Goal: Information Seeking & Learning: Compare options

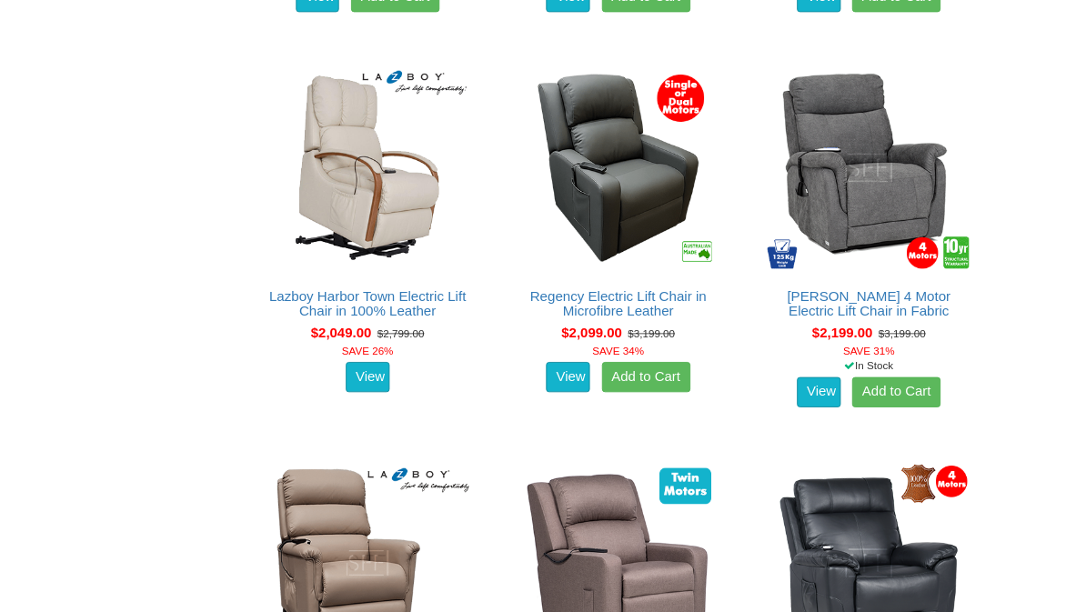
scroll to position [2559, 0]
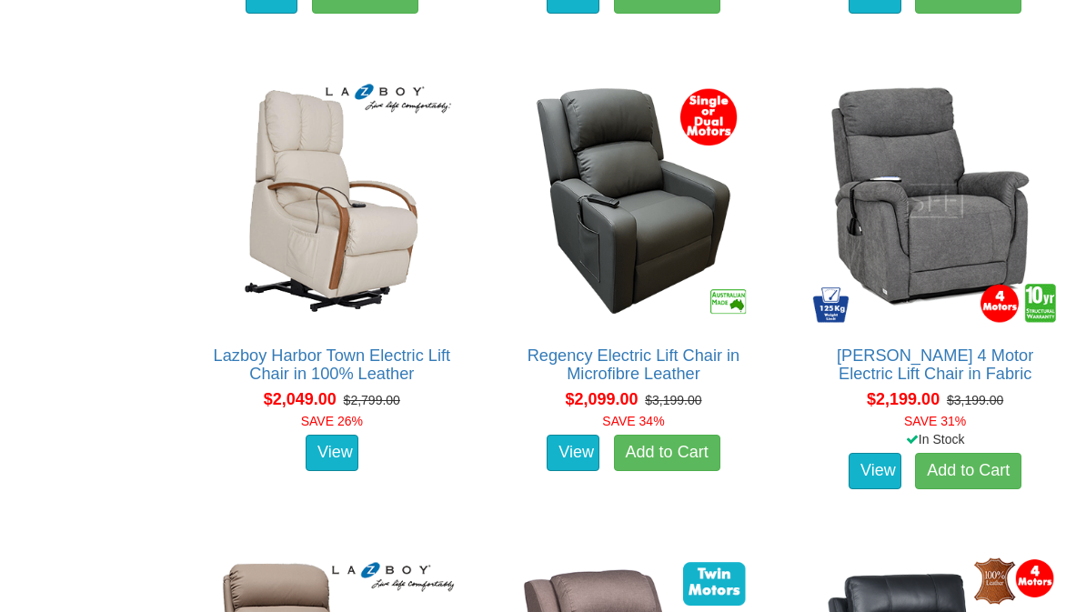
click at [601, 372] on link "Regency Electric Lift Chair in Microfibre Leather" at bounding box center [633, 364] width 213 height 36
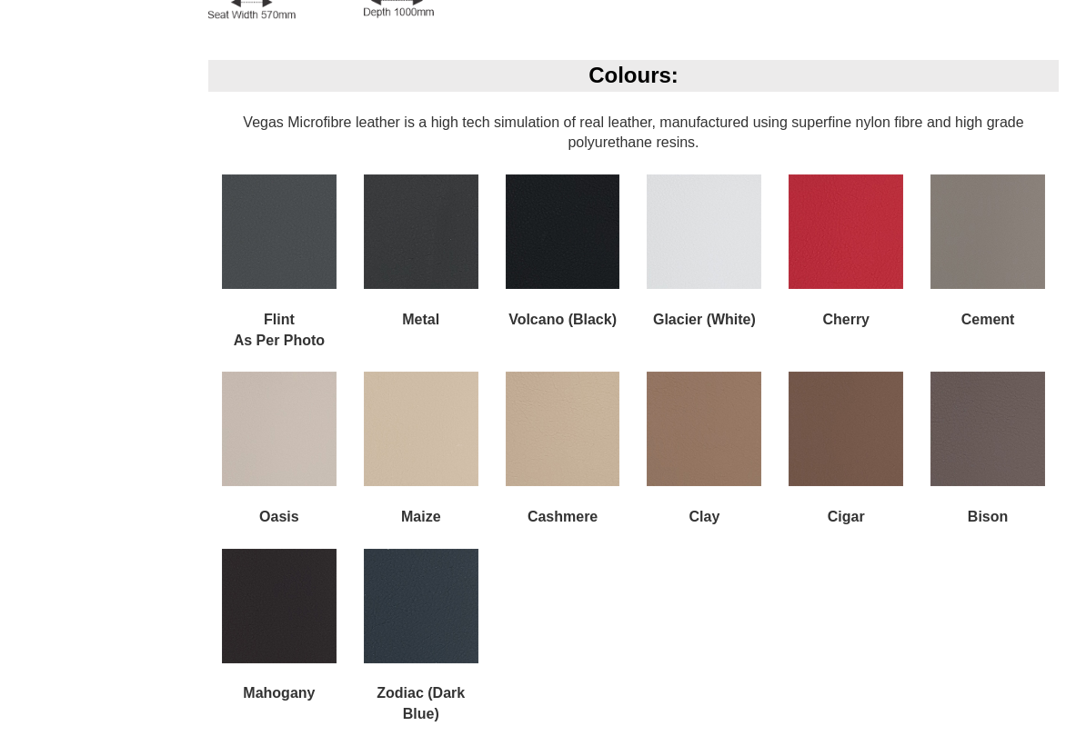
scroll to position [1436, 0]
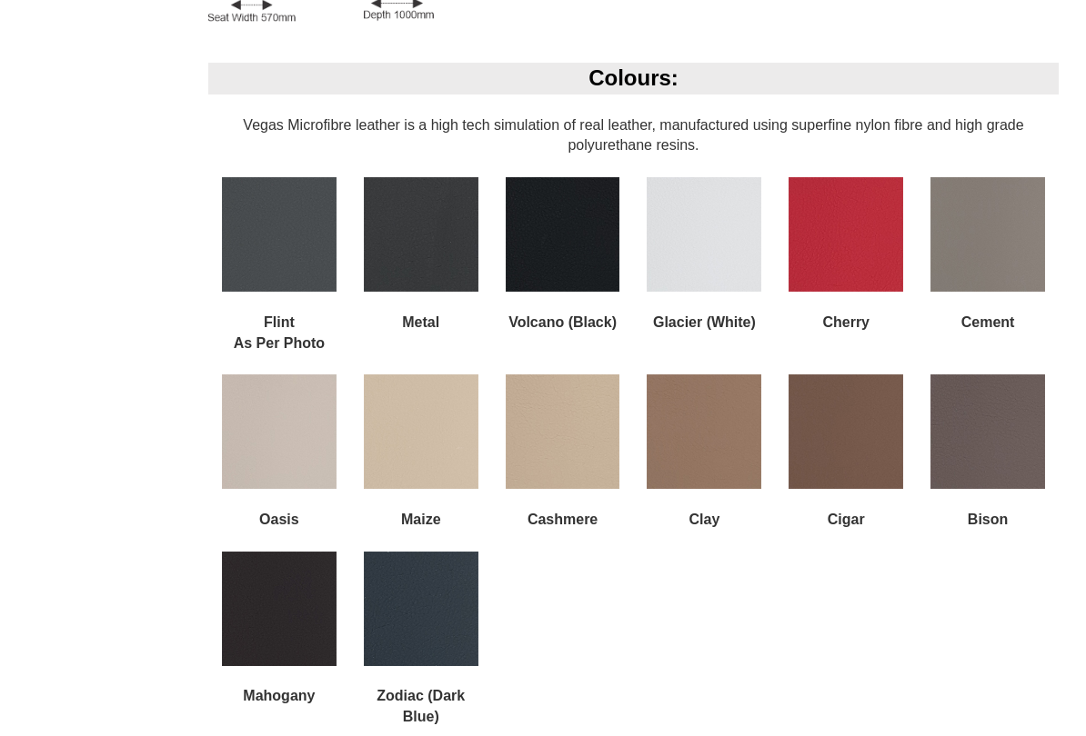
click at [819, 219] on img at bounding box center [845, 234] width 115 height 115
click at [847, 220] on img at bounding box center [845, 234] width 115 height 115
click at [832, 216] on img at bounding box center [845, 234] width 115 height 115
click at [843, 218] on img at bounding box center [845, 234] width 115 height 115
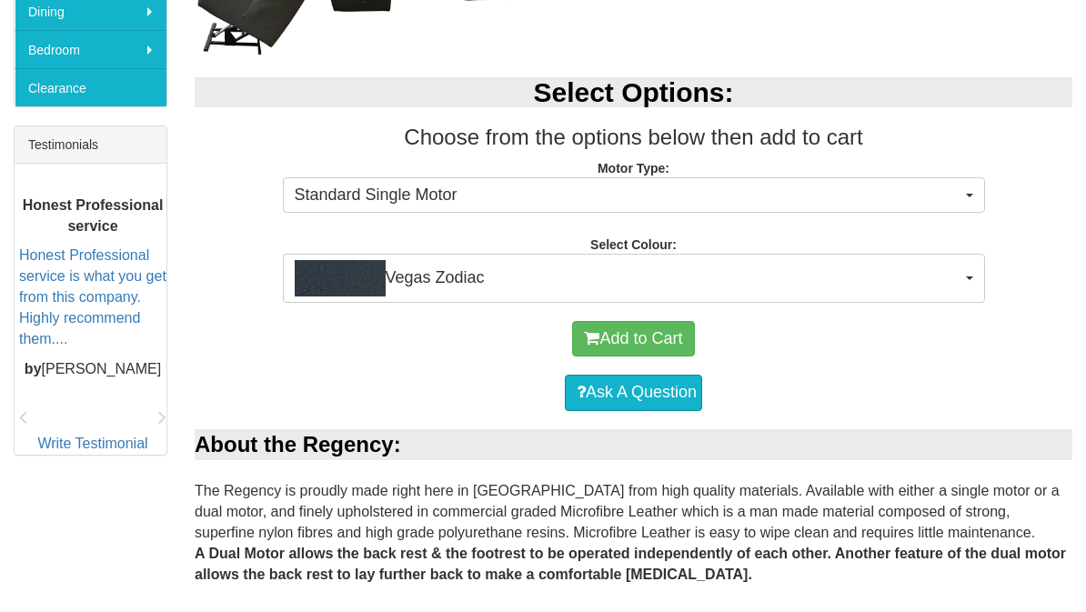
scroll to position [654, 0]
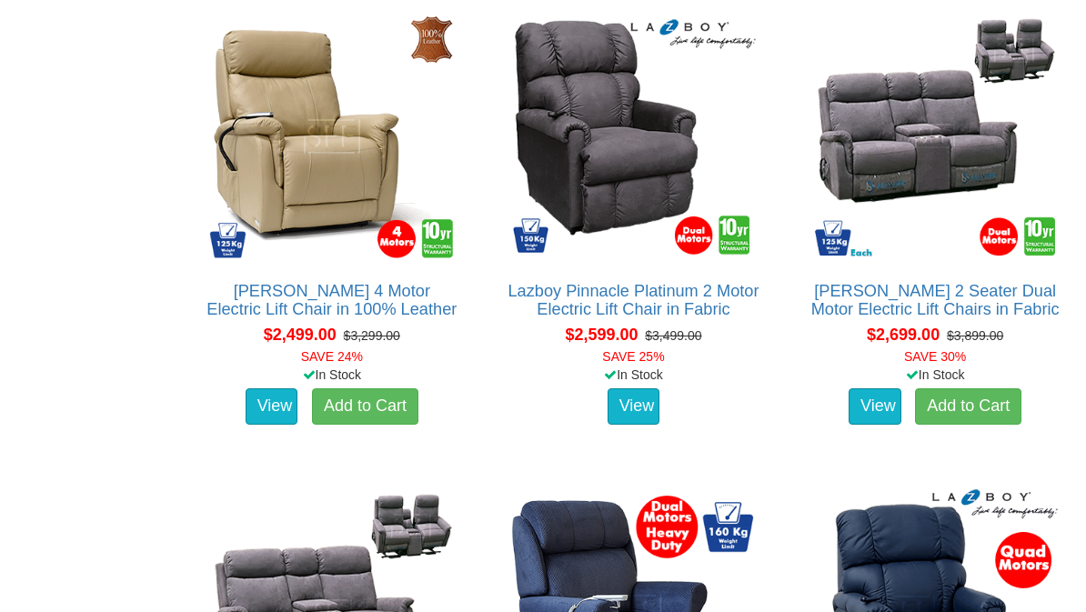
scroll to position [3568, 0]
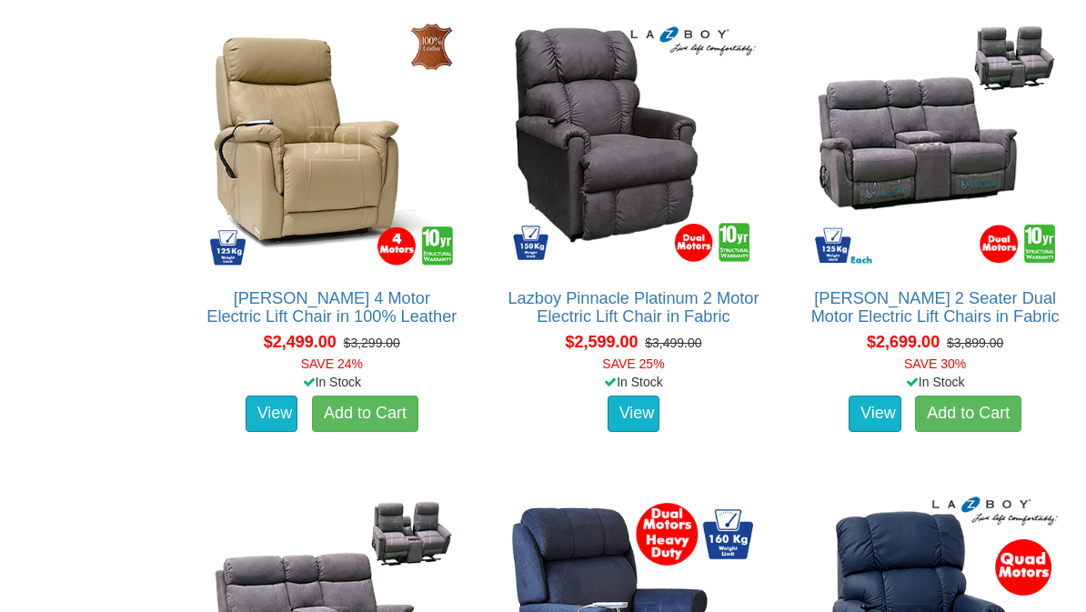
click at [279, 315] on link "Dalton 4 Motor Electric Lift Chair in 100% Leather" at bounding box center [331, 307] width 250 height 36
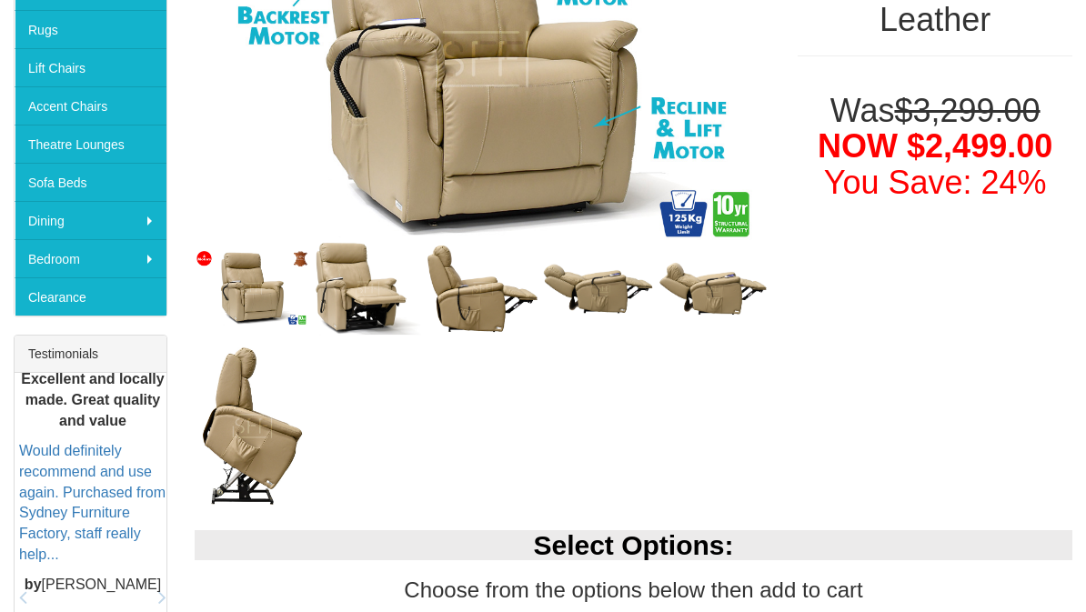
scroll to position [405, 0]
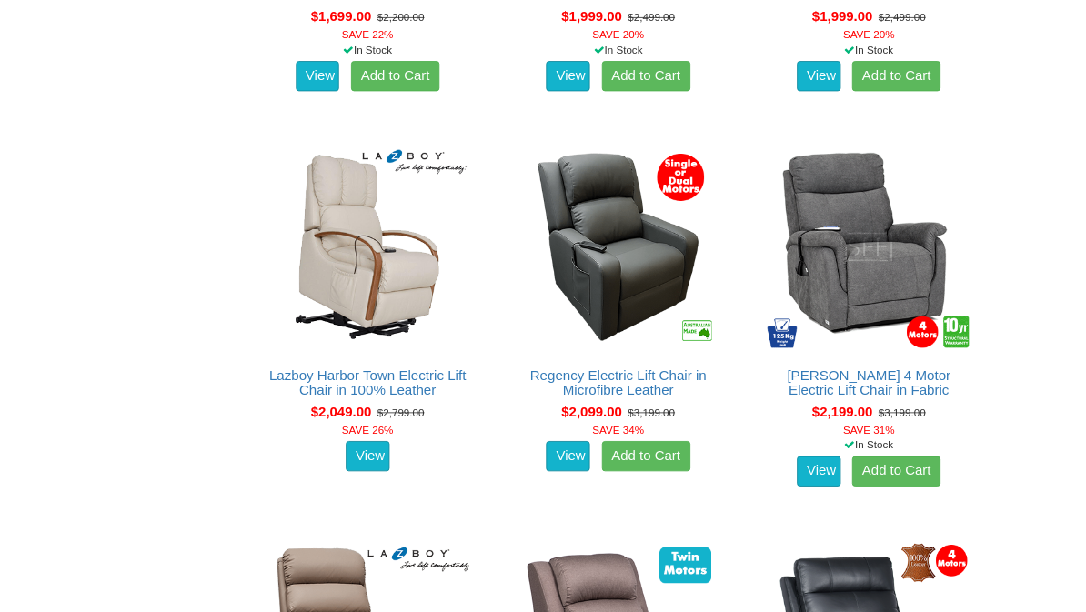
scroll to position [2462, 0]
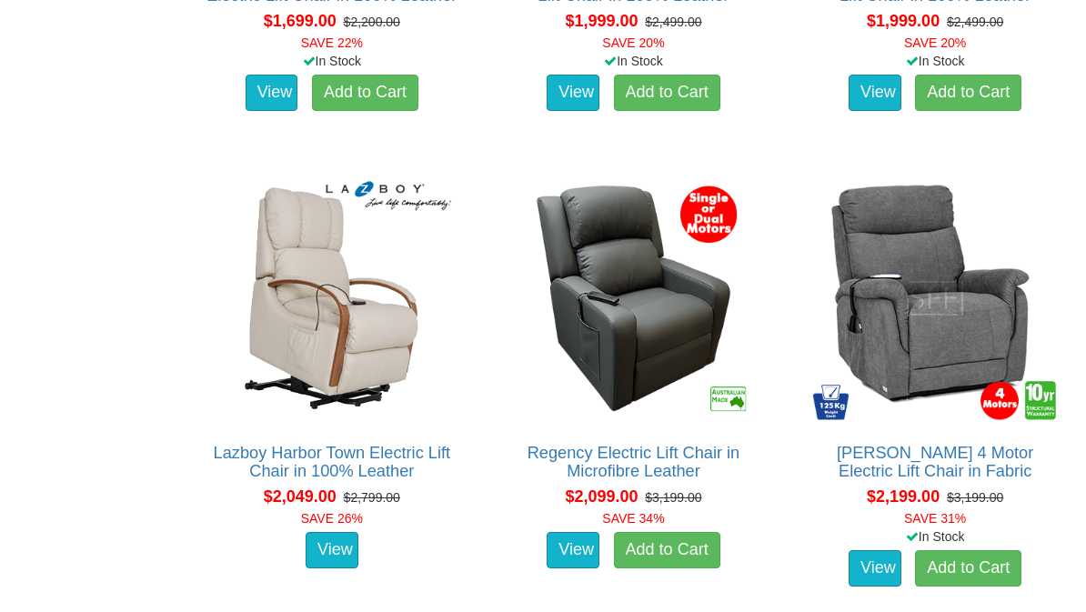
click at [587, 425] on img at bounding box center [633, 298] width 255 height 255
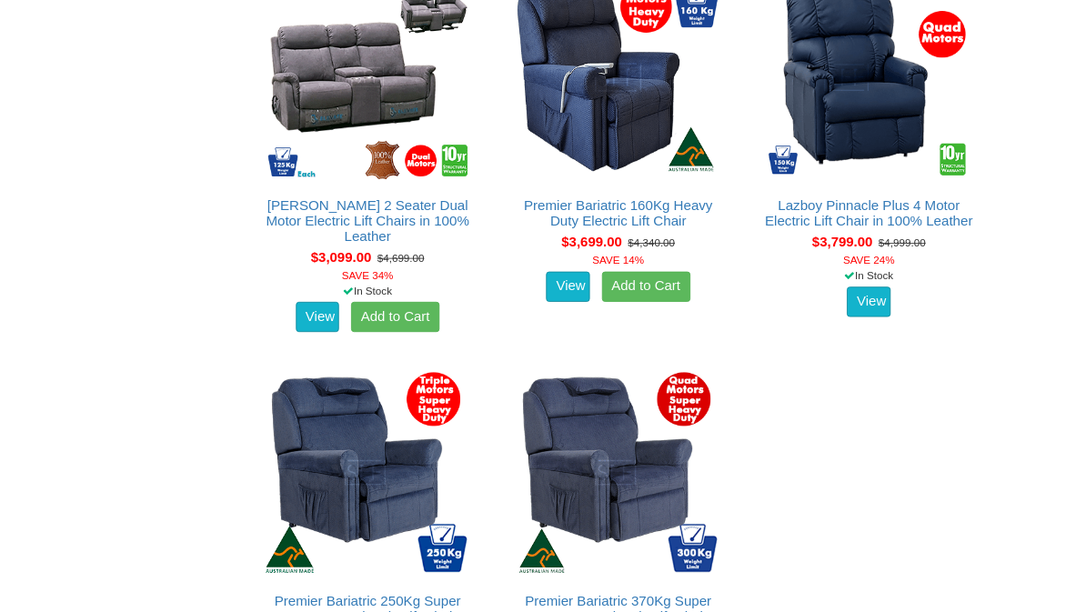
scroll to position [4089, 0]
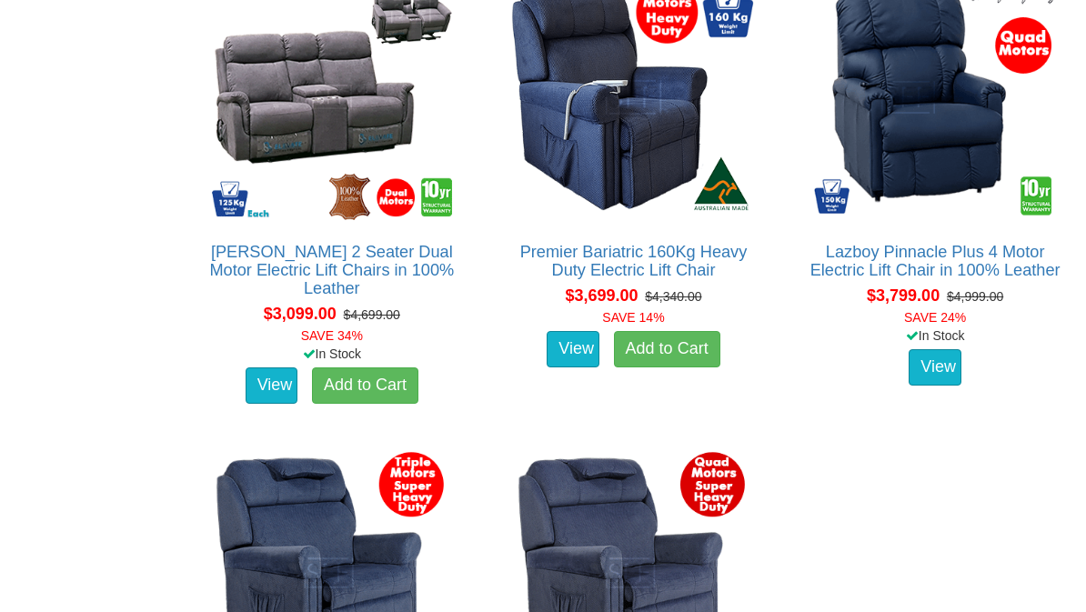
click at [878, 255] on div "Lazboy Pinnacle Plus 4 Motor Electric Lift Chair in 100% Leather About the Lazb…" at bounding box center [934, 188] width 275 height 457
click at [899, 208] on img at bounding box center [934, 97] width 255 height 255
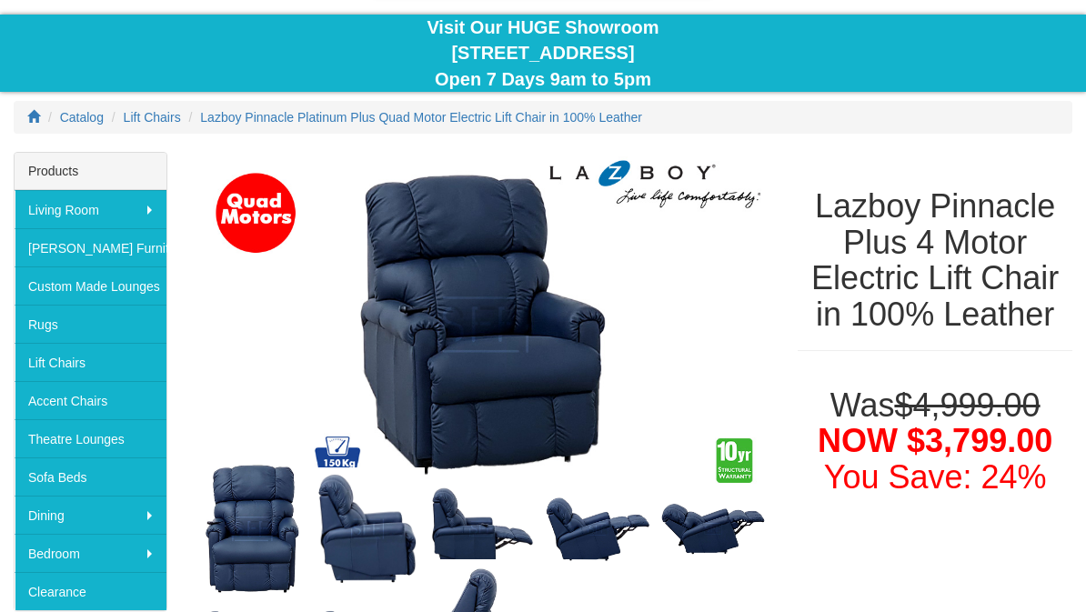
scroll to position [137, 0]
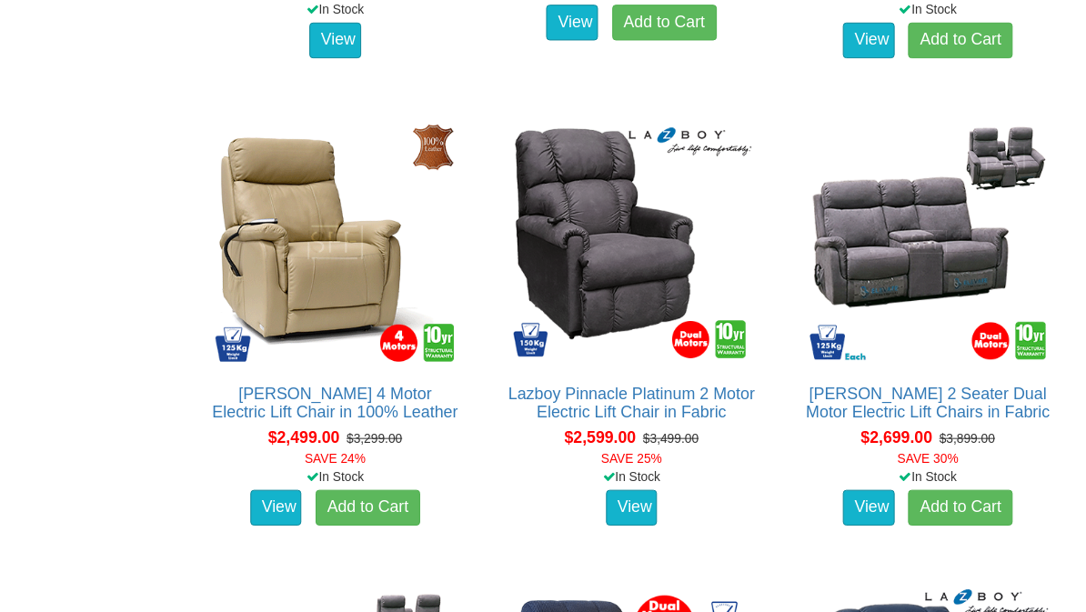
scroll to position [3476, 0]
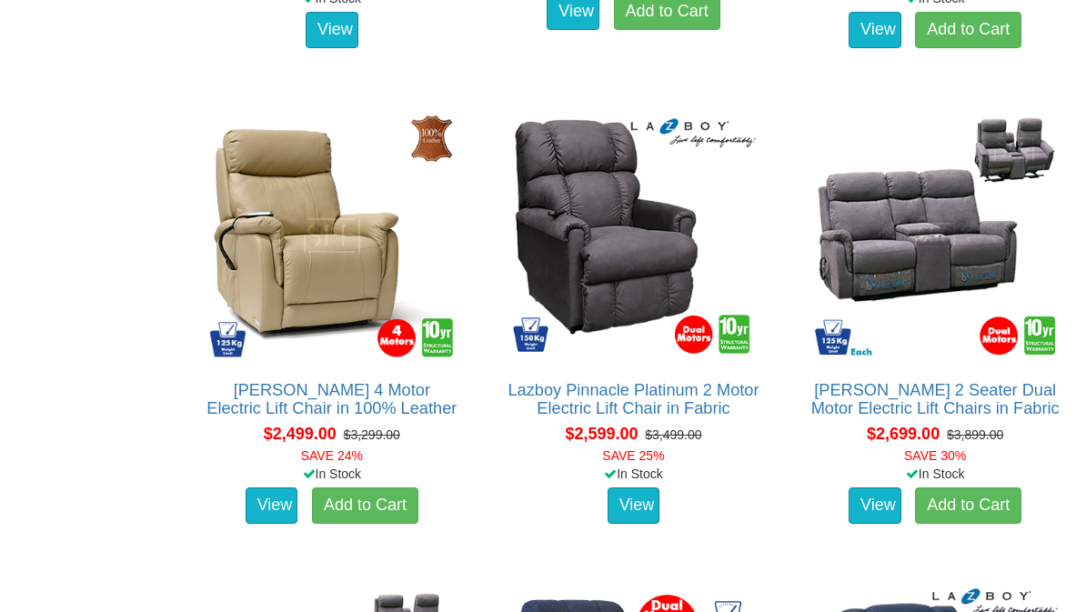
click at [259, 405] on link "[PERSON_NAME] 4 Motor Electric Lift Chair in 100% Leather" at bounding box center [331, 399] width 250 height 36
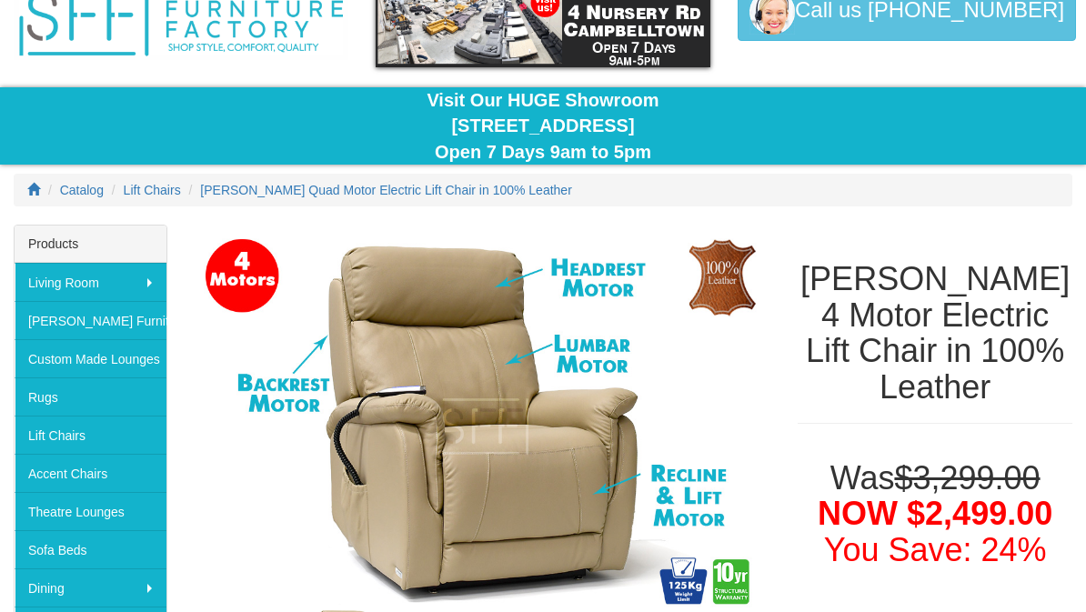
scroll to position [44, 0]
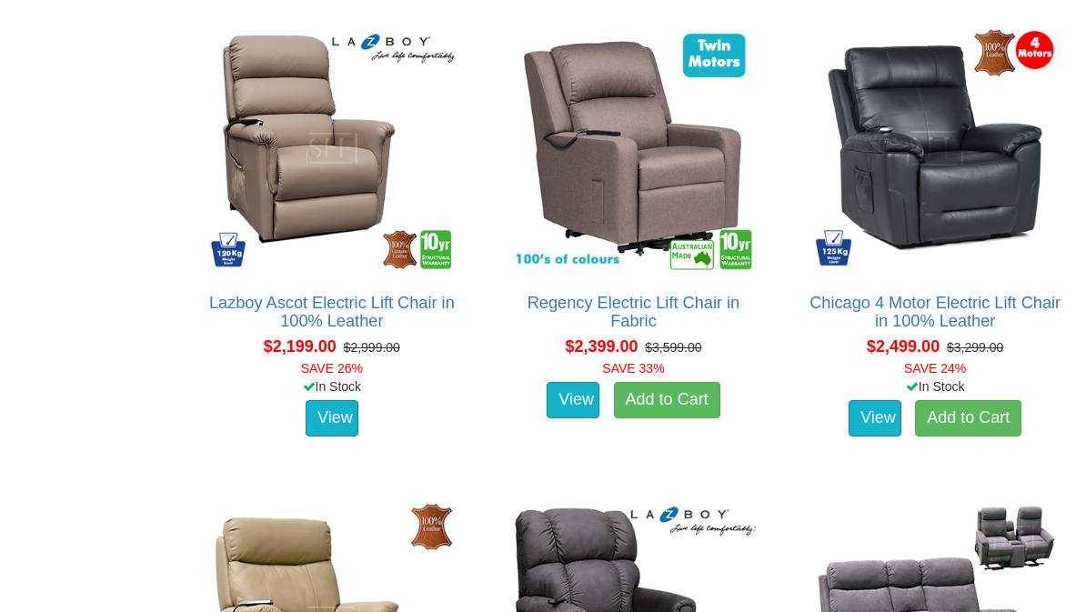
scroll to position [3089, 0]
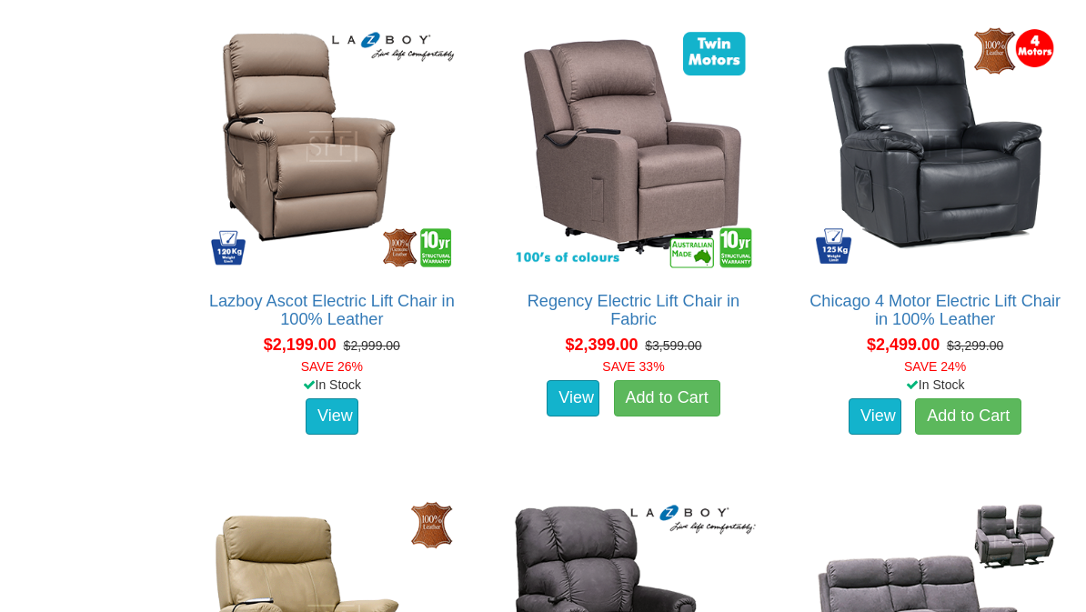
click at [614, 309] on link "Regency Electric Lift Chair in Fabric" at bounding box center [633, 310] width 213 height 36
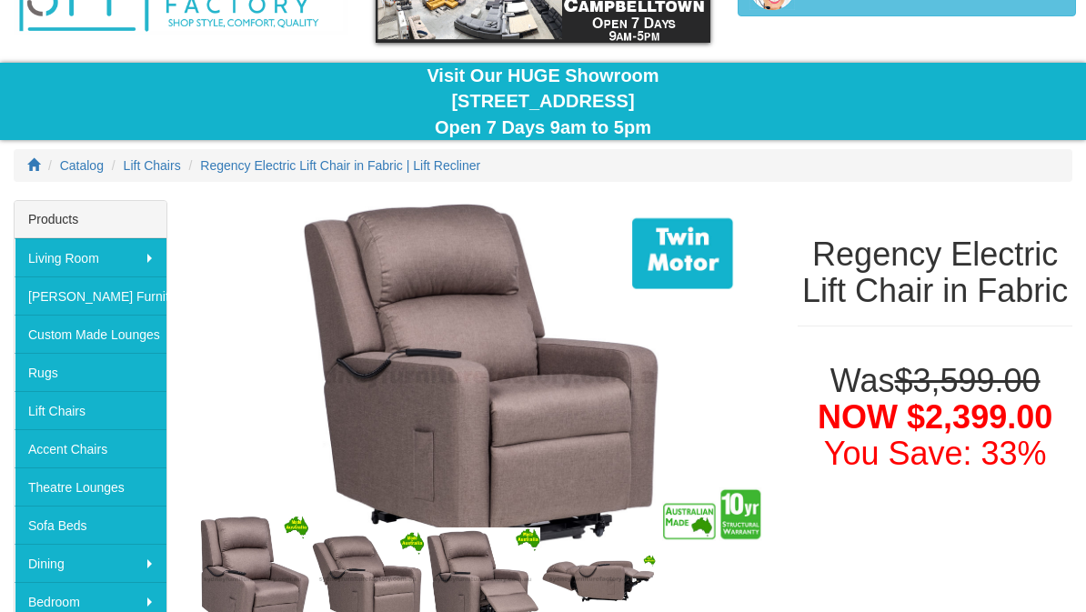
scroll to position [110, 0]
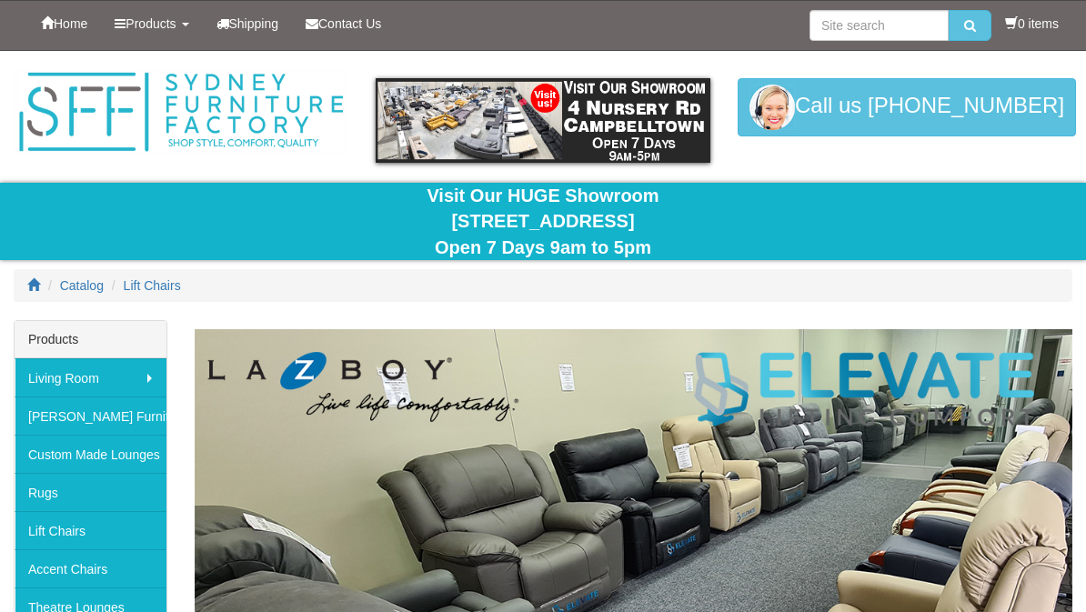
scroll to position [3089, 0]
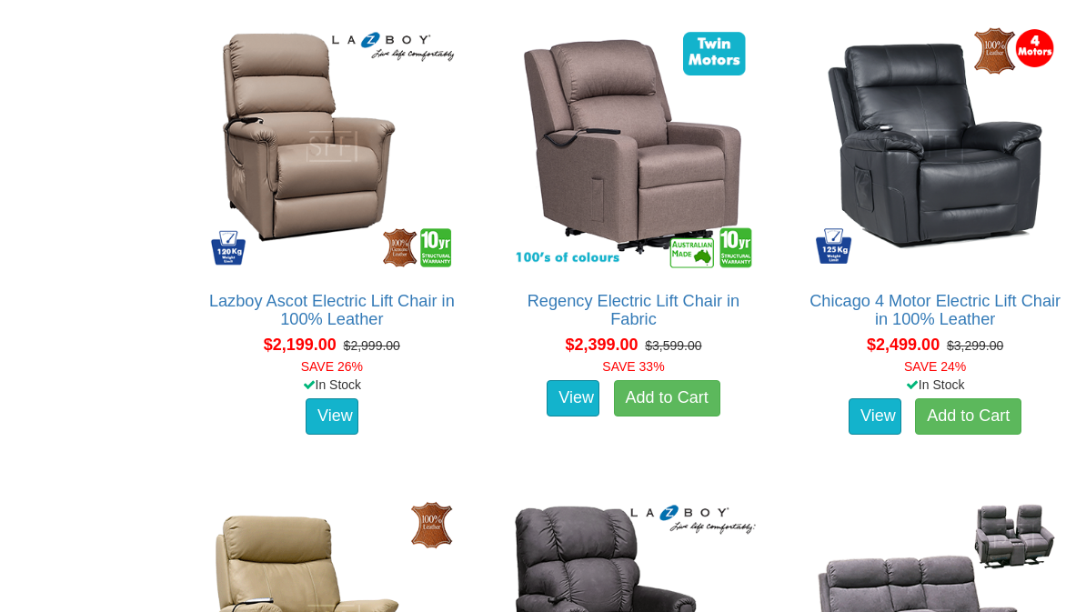
click at [906, 321] on link "Chicago 4 Motor Electric Lift Chair in 100% Leather" at bounding box center [934, 310] width 251 height 36
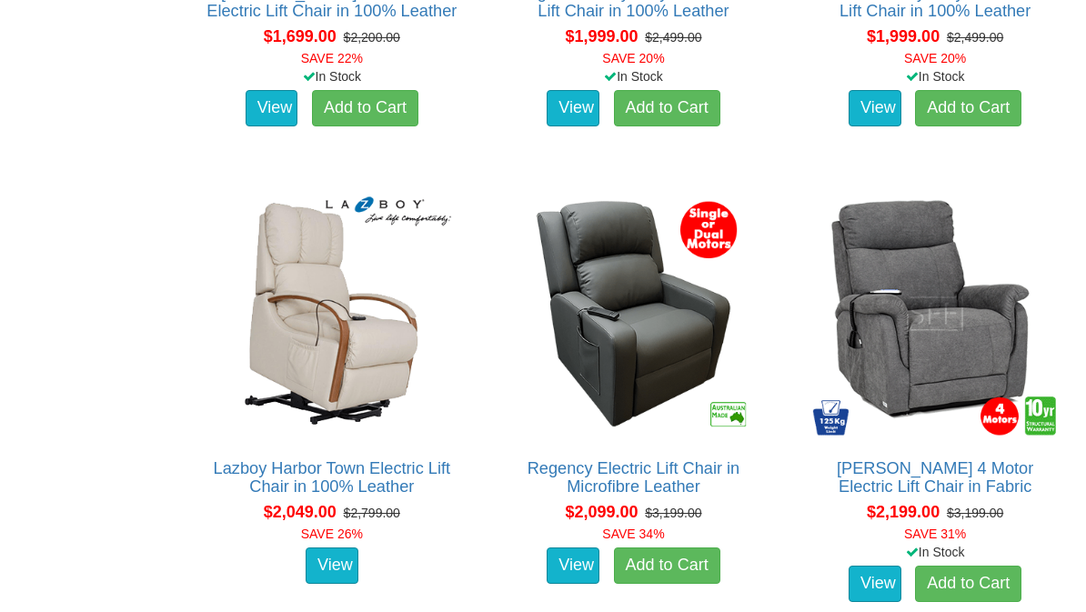
scroll to position [2454, 0]
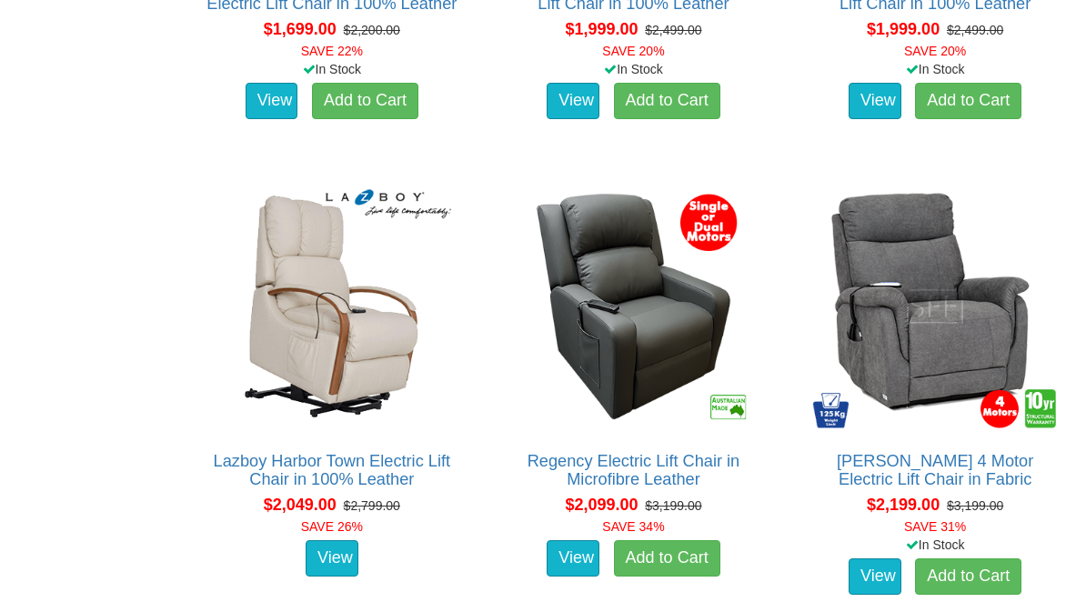
click at [594, 488] on link "Regency Electric Lift Chair in Microfibre Leather" at bounding box center [633, 470] width 213 height 36
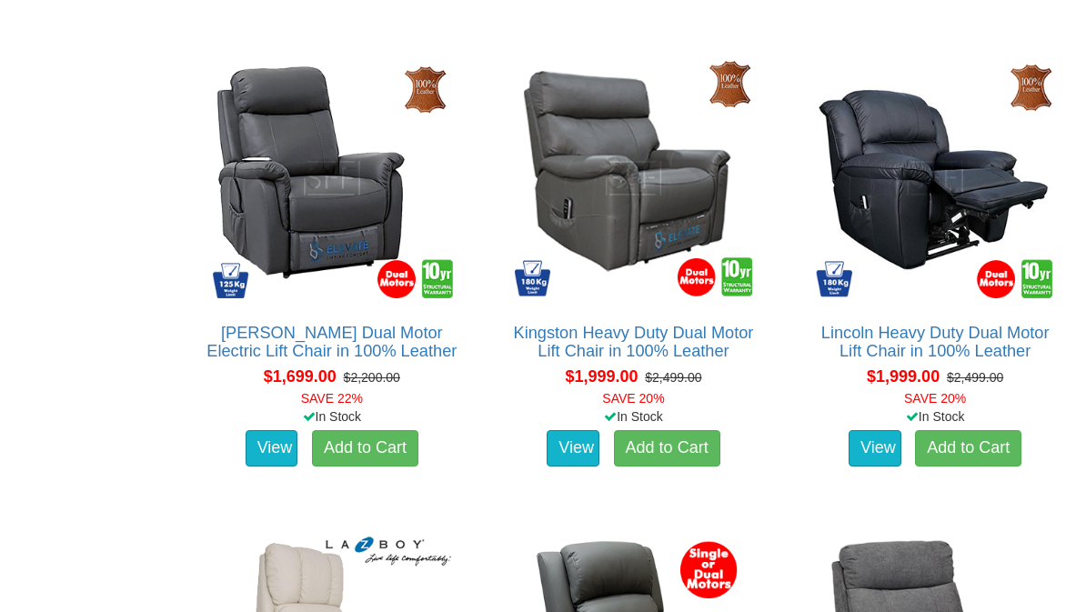
scroll to position [2107, 0]
click at [322, 352] on link "[PERSON_NAME] Dual Motor Electric Lift Chair in 100% Leather" at bounding box center [331, 342] width 250 height 36
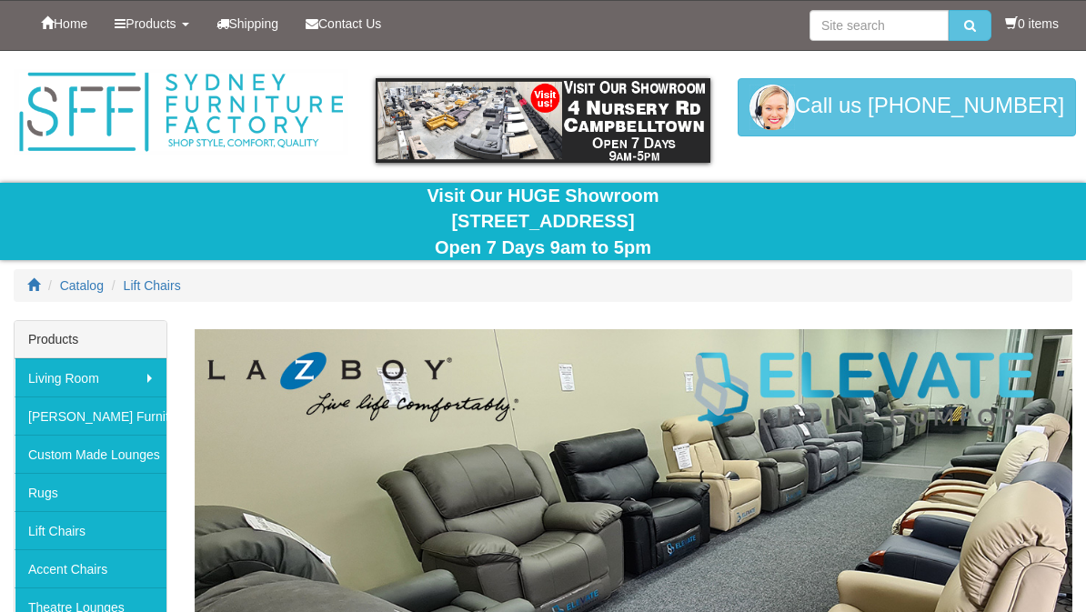
scroll to position [2107, 0]
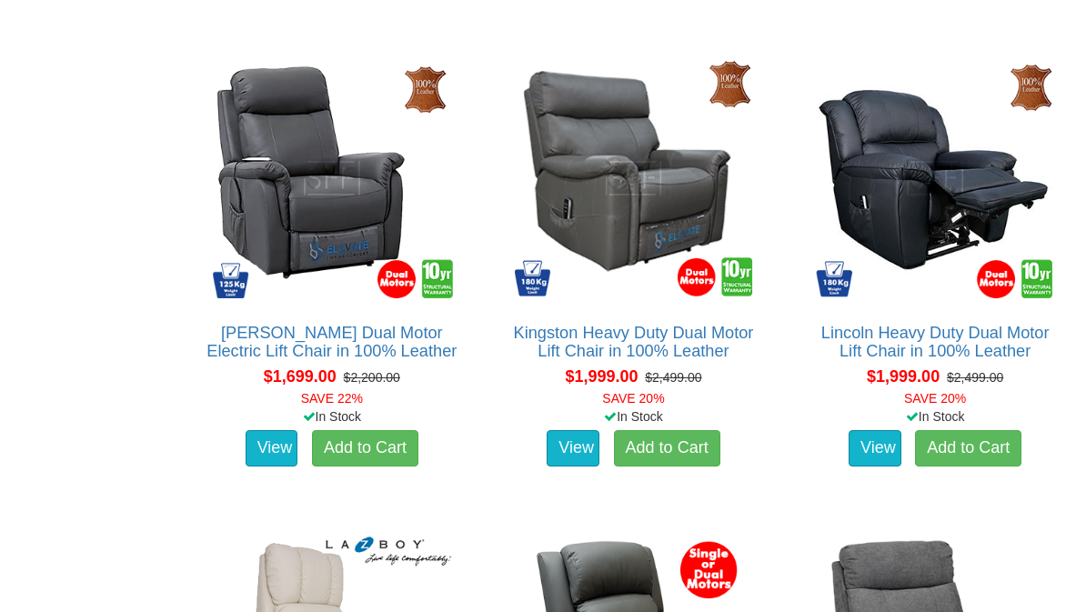
click at [634, 305] on img at bounding box center [633, 178] width 255 height 255
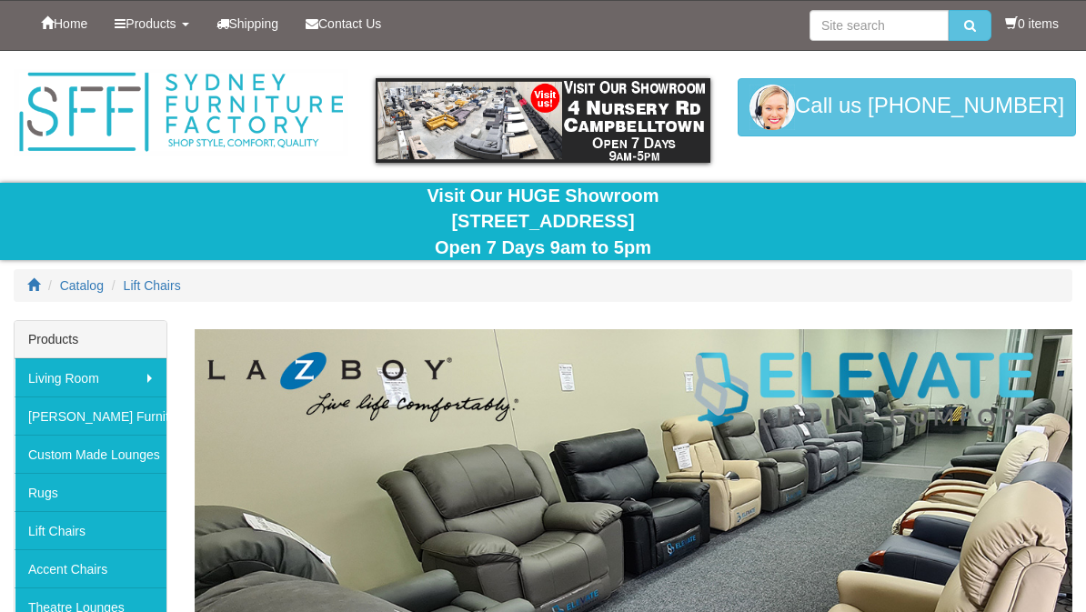
scroll to position [2107, 0]
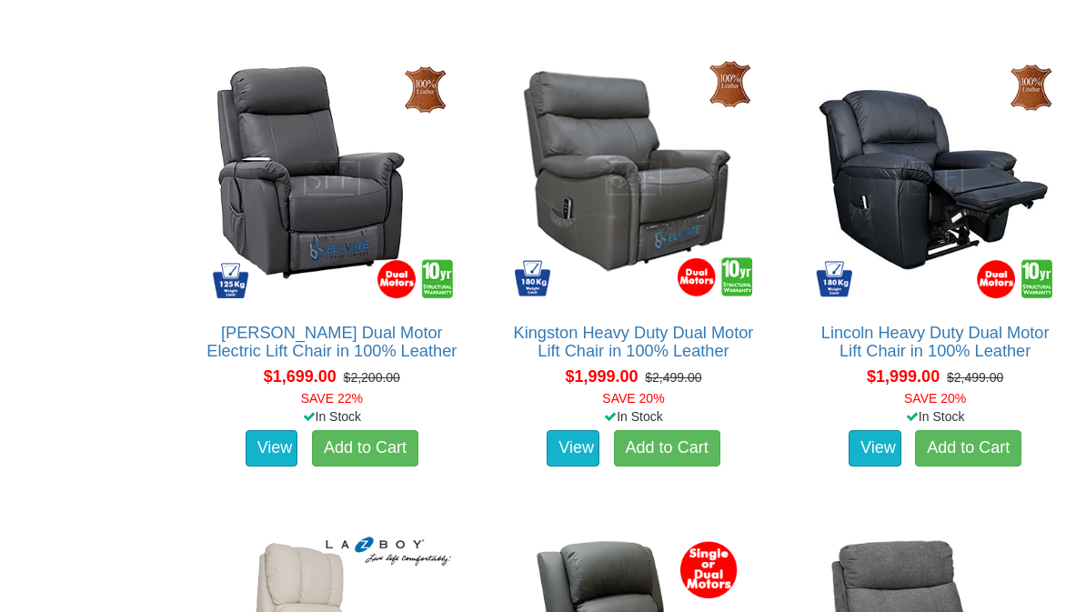
click at [915, 340] on link "Lincoln Heavy Duty Dual Motor Lift Chair in 100% Leather" at bounding box center [935, 342] width 228 height 36
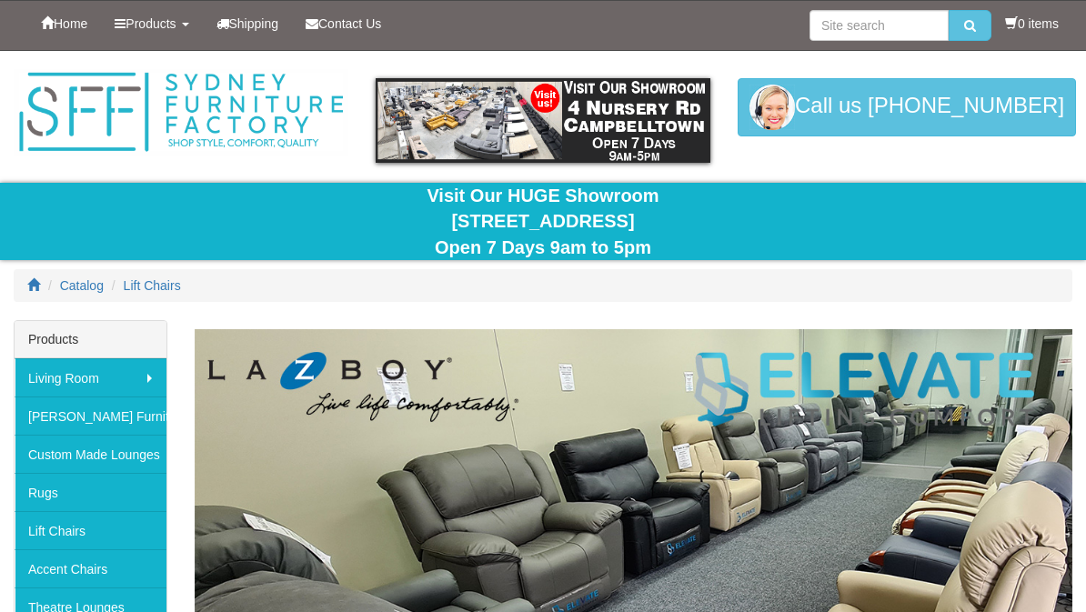
scroll to position [2107, 0]
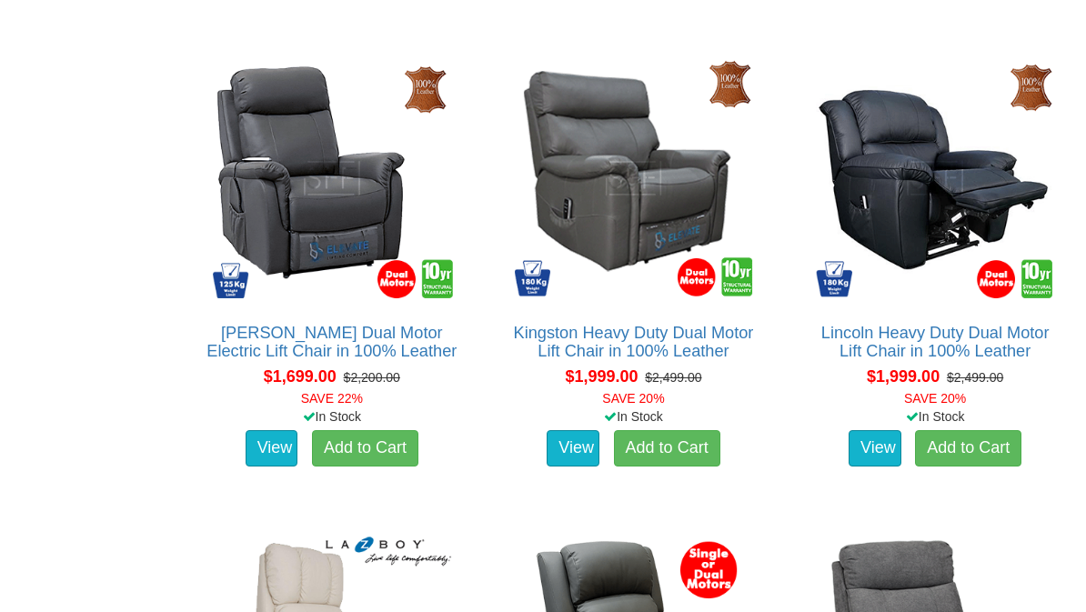
click at [593, 305] on img at bounding box center [633, 178] width 255 height 255
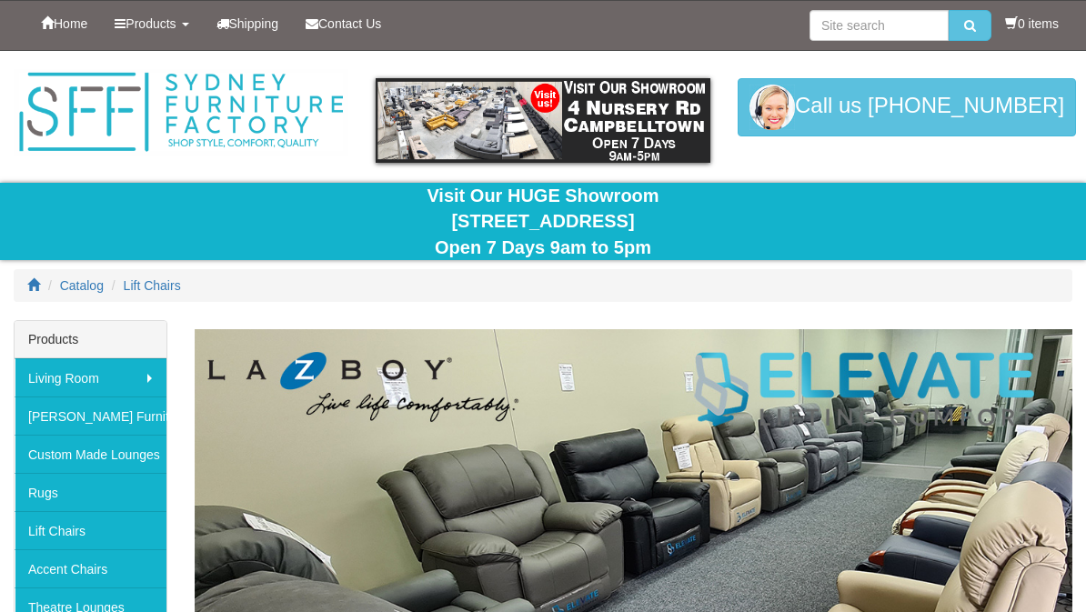
scroll to position [2107, 0]
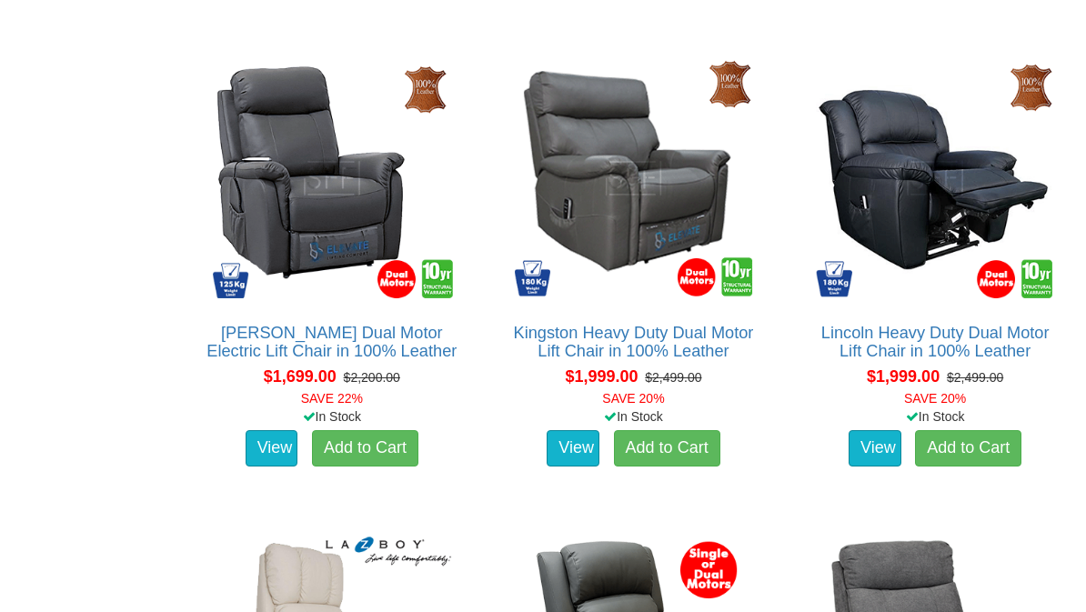
click at [308, 242] on img at bounding box center [332, 178] width 255 height 255
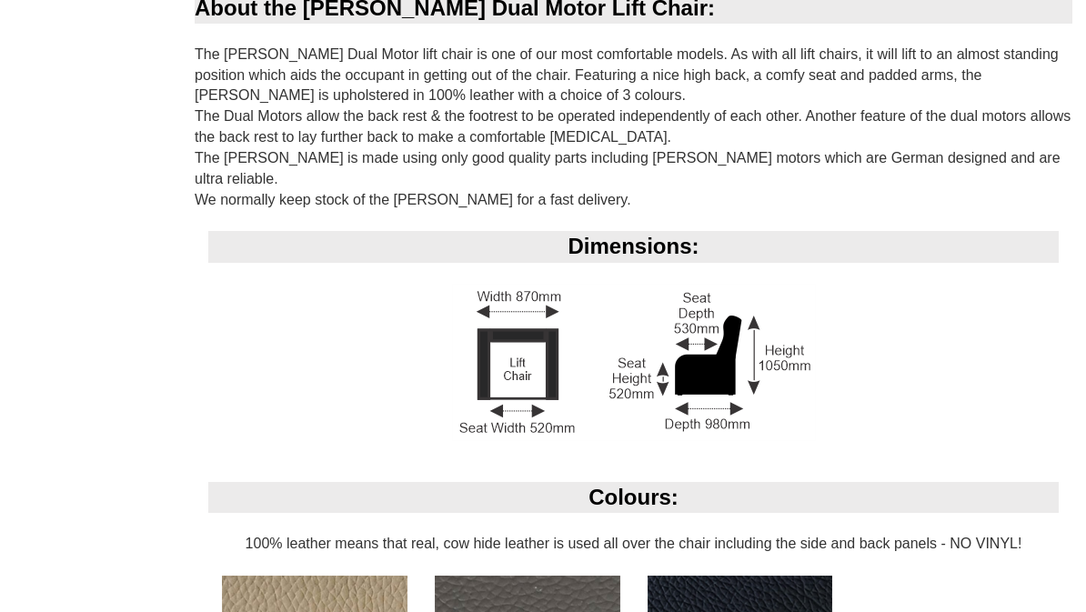
scroll to position [1125, 0]
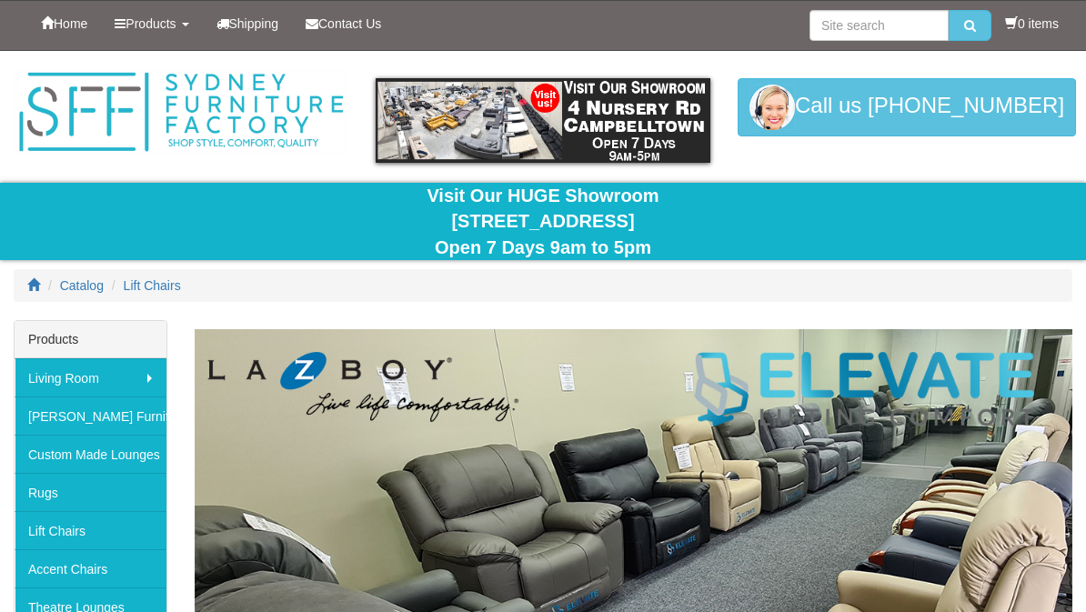
scroll to position [2107, 0]
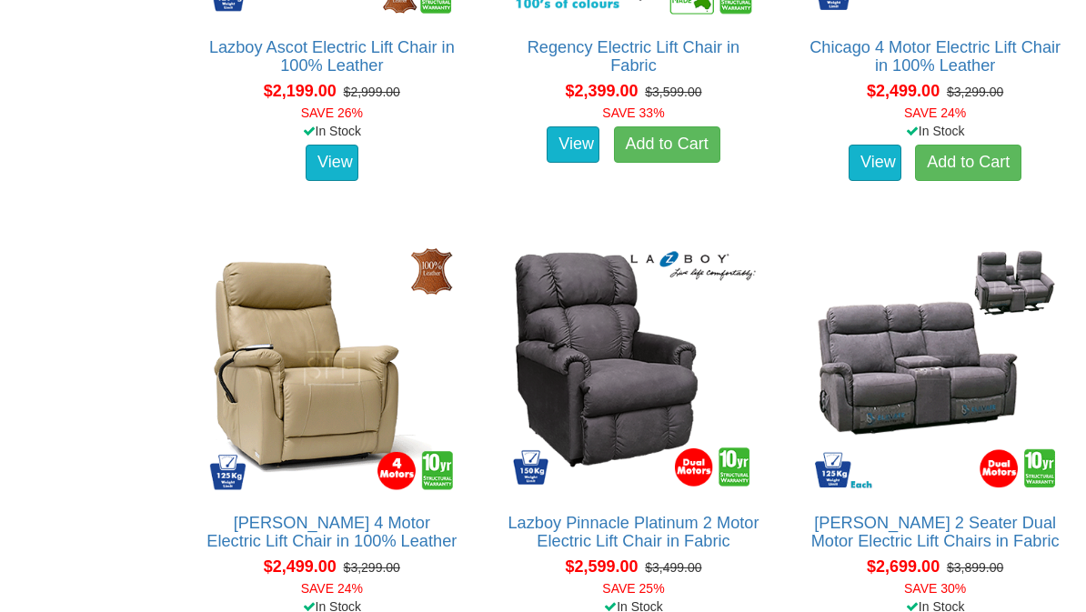
scroll to position [3323, 0]
